Goal: Navigation & Orientation: Find specific page/section

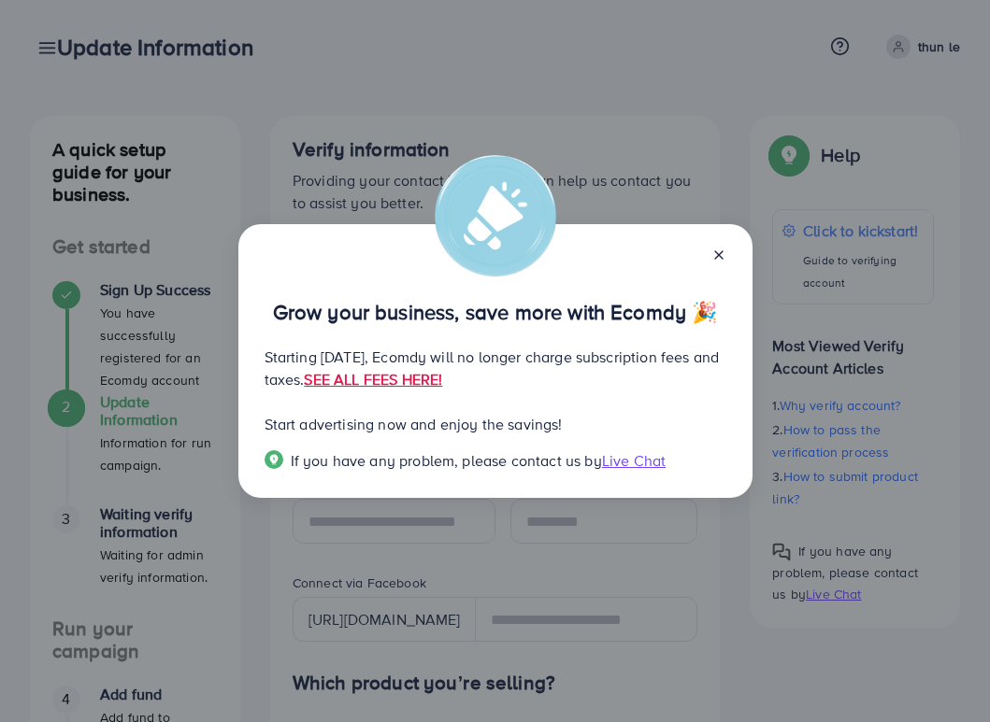
click at [718, 256] on line at bounding box center [718, 254] width 7 height 7
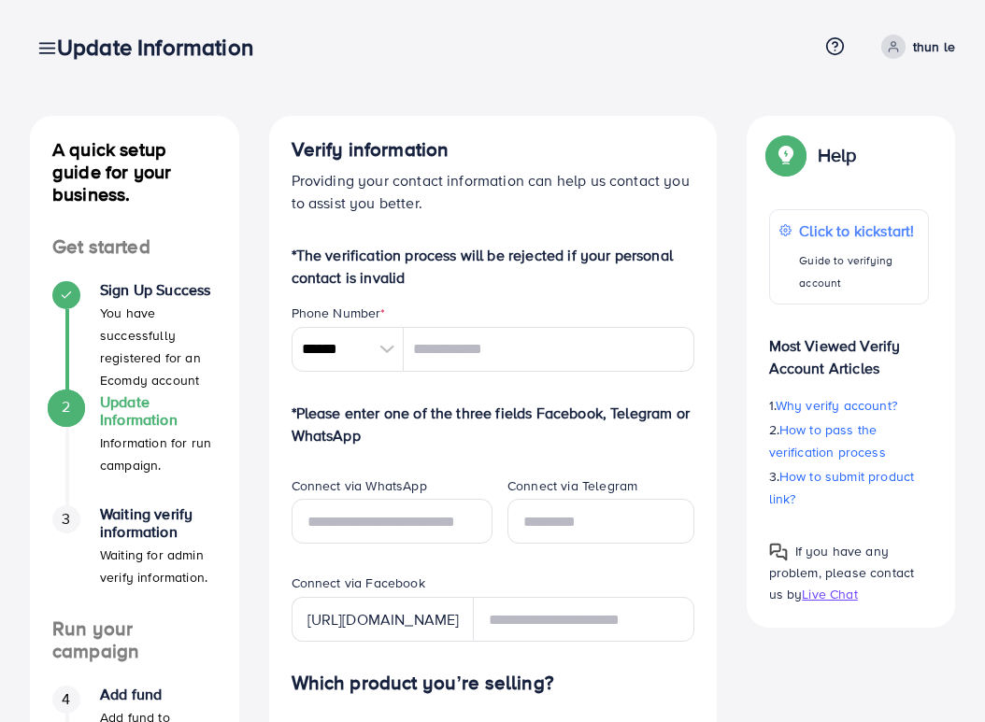
click at [831, 39] on circle at bounding box center [835, 46] width 17 height 17
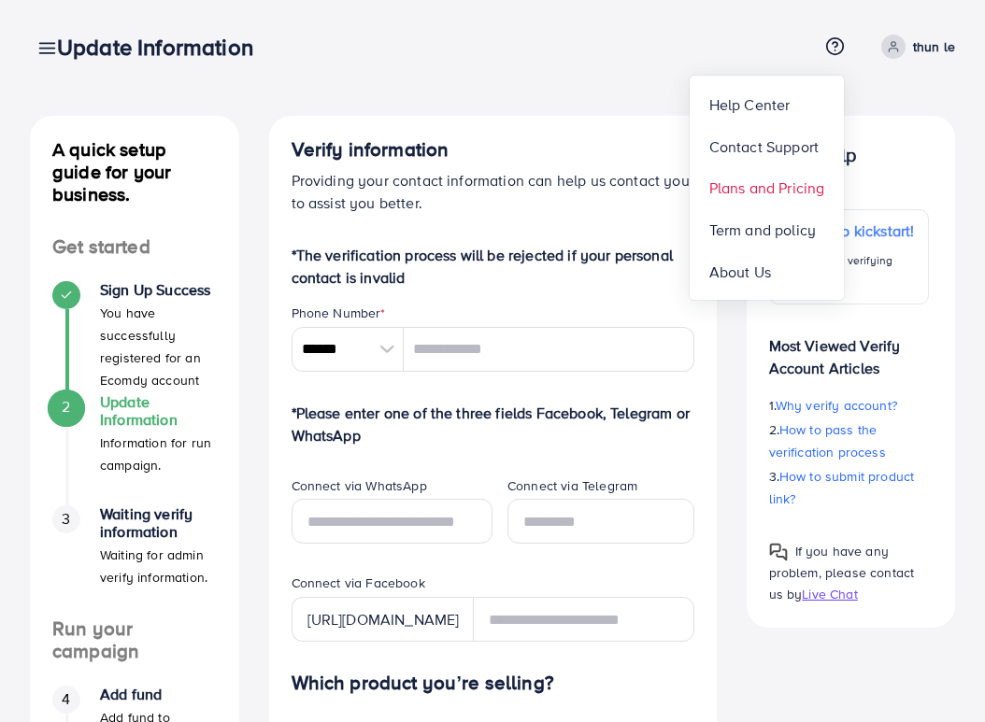
click at [756, 192] on span "Plans and Pricing" at bounding box center [767, 188] width 116 height 22
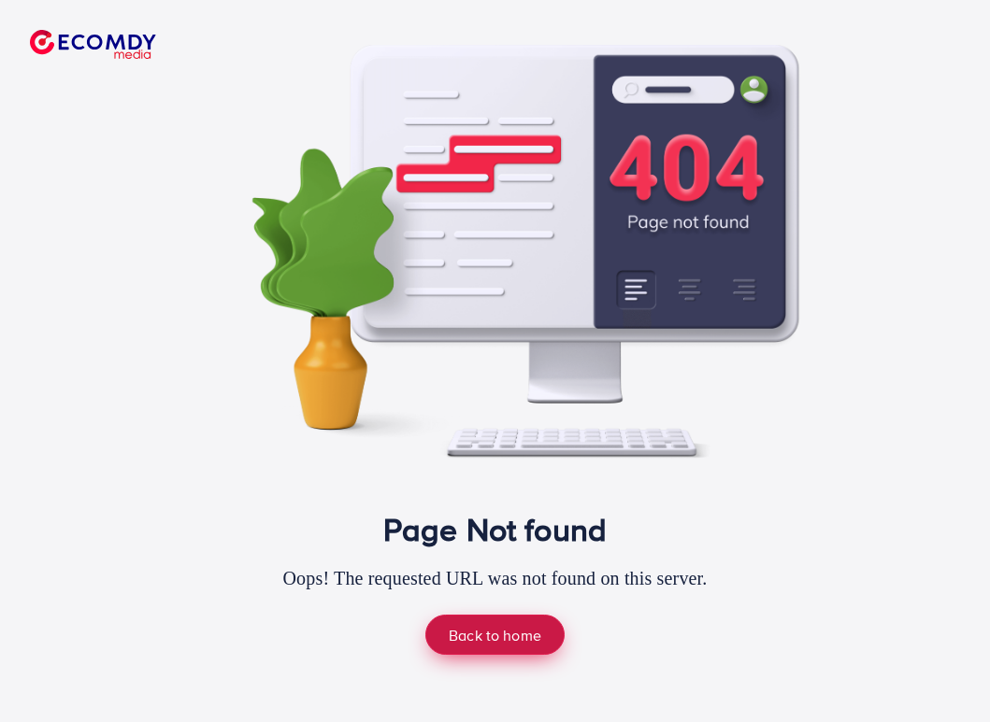
click at [486, 635] on link "Back to home" at bounding box center [494, 635] width 139 height 40
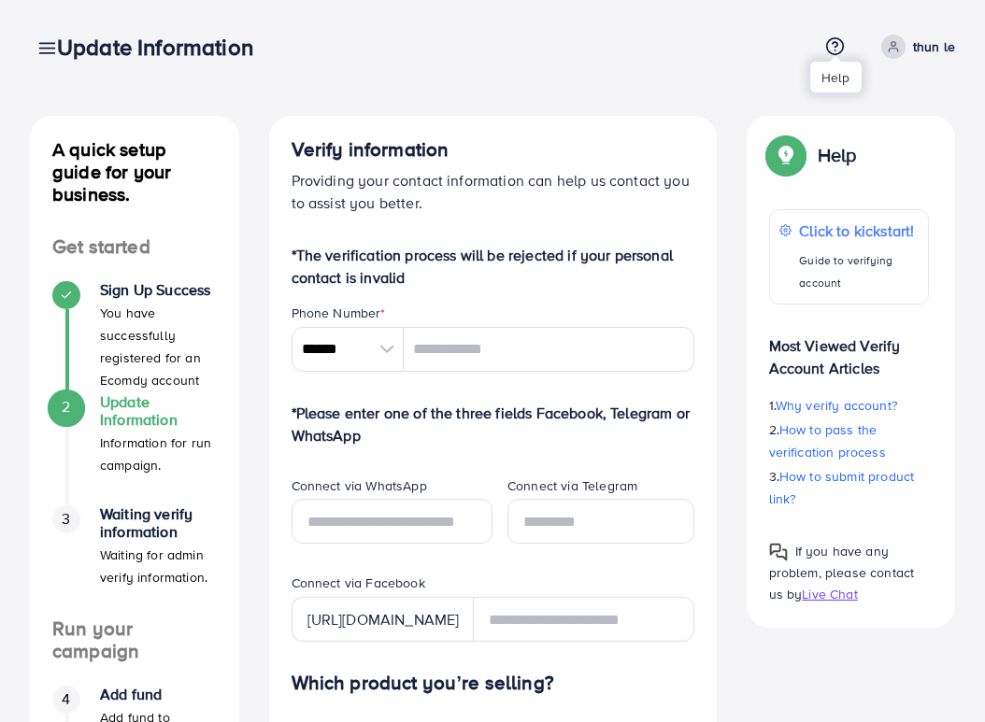
click at [836, 50] on icon at bounding box center [835, 46] width 20 height 20
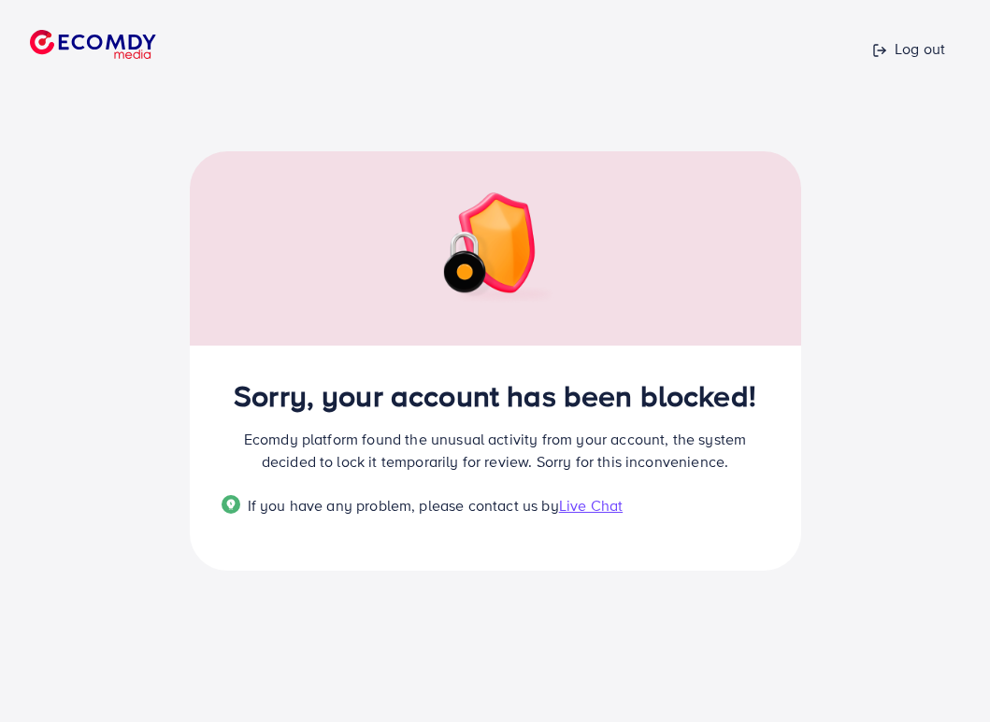
click at [602, 507] on span "Live Chat" at bounding box center [591, 505] width 64 height 21
click at [910, 44] on p "Log out" at bounding box center [908, 48] width 73 height 22
